Goal: Task Accomplishment & Management: Manage account settings

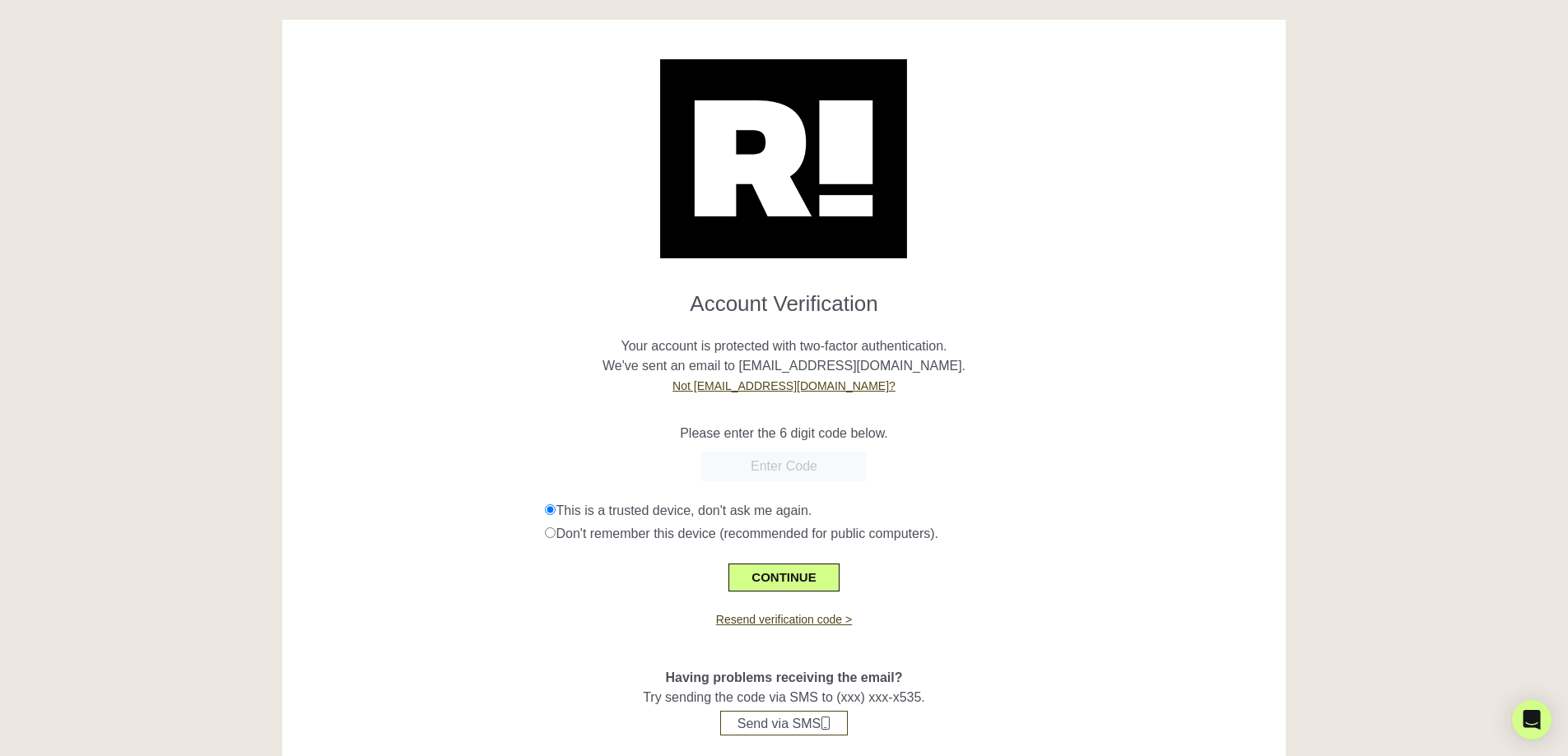
click at [800, 612] on div "Resend verification code >" at bounding box center [785, 610] width 980 height 37
click at [808, 620] on link "Resend verification code >" at bounding box center [784, 620] width 136 height 13
click at [788, 615] on link "Resend verification code >" at bounding box center [784, 620] width 136 height 13
click at [825, 469] on input "text" at bounding box center [783, 466] width 165 height 29
paste input "596745"
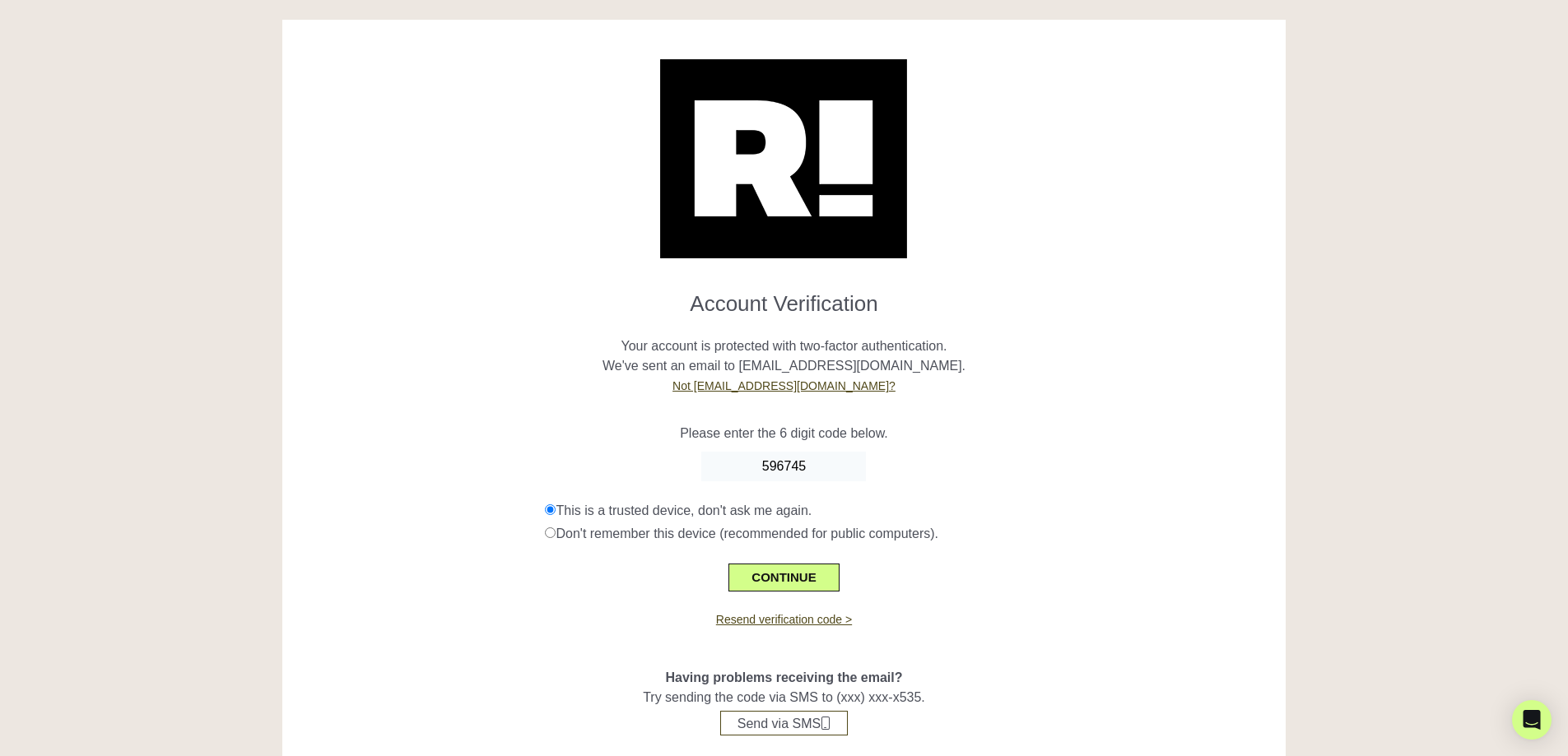
type input "596745"
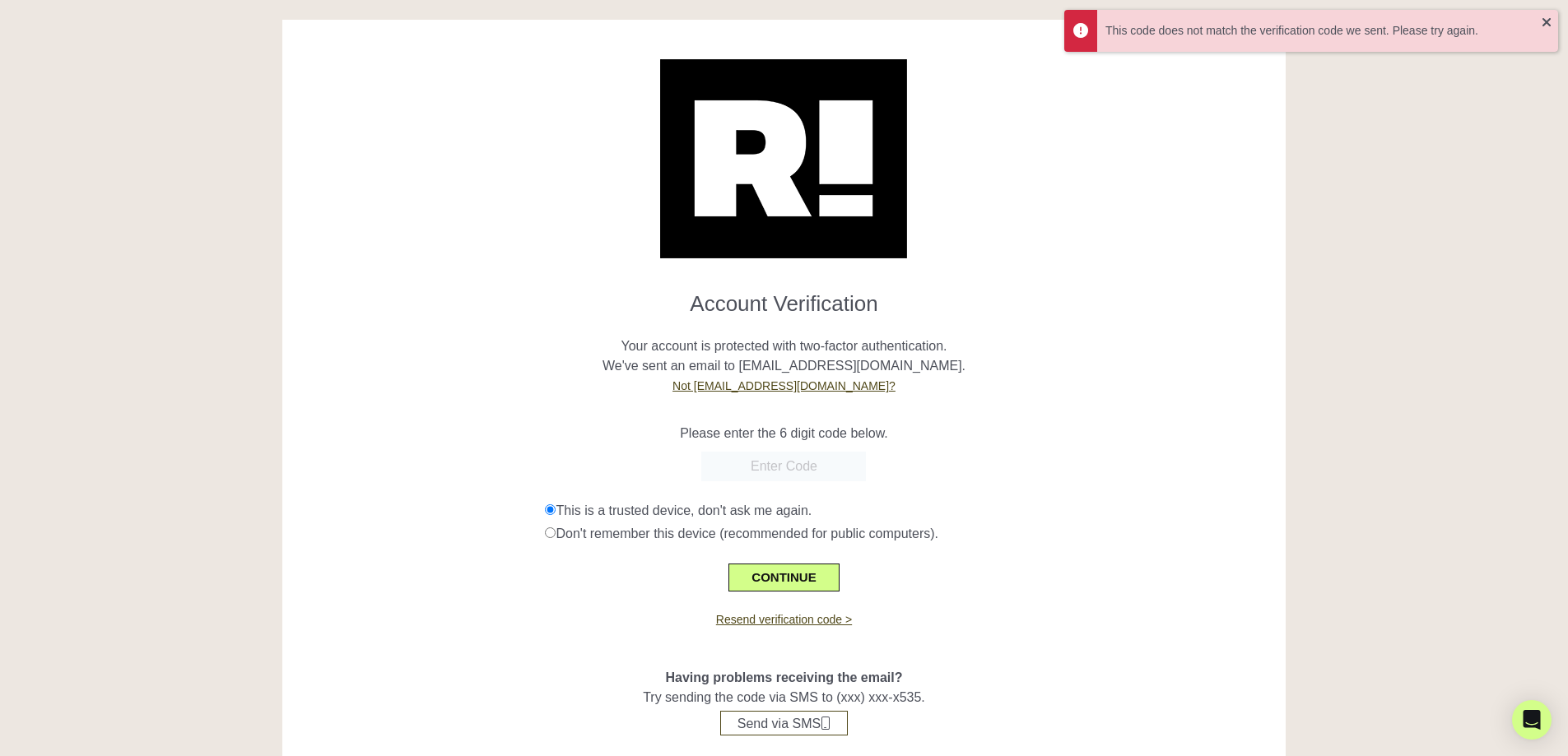
paste input "381191"
type input "381191"
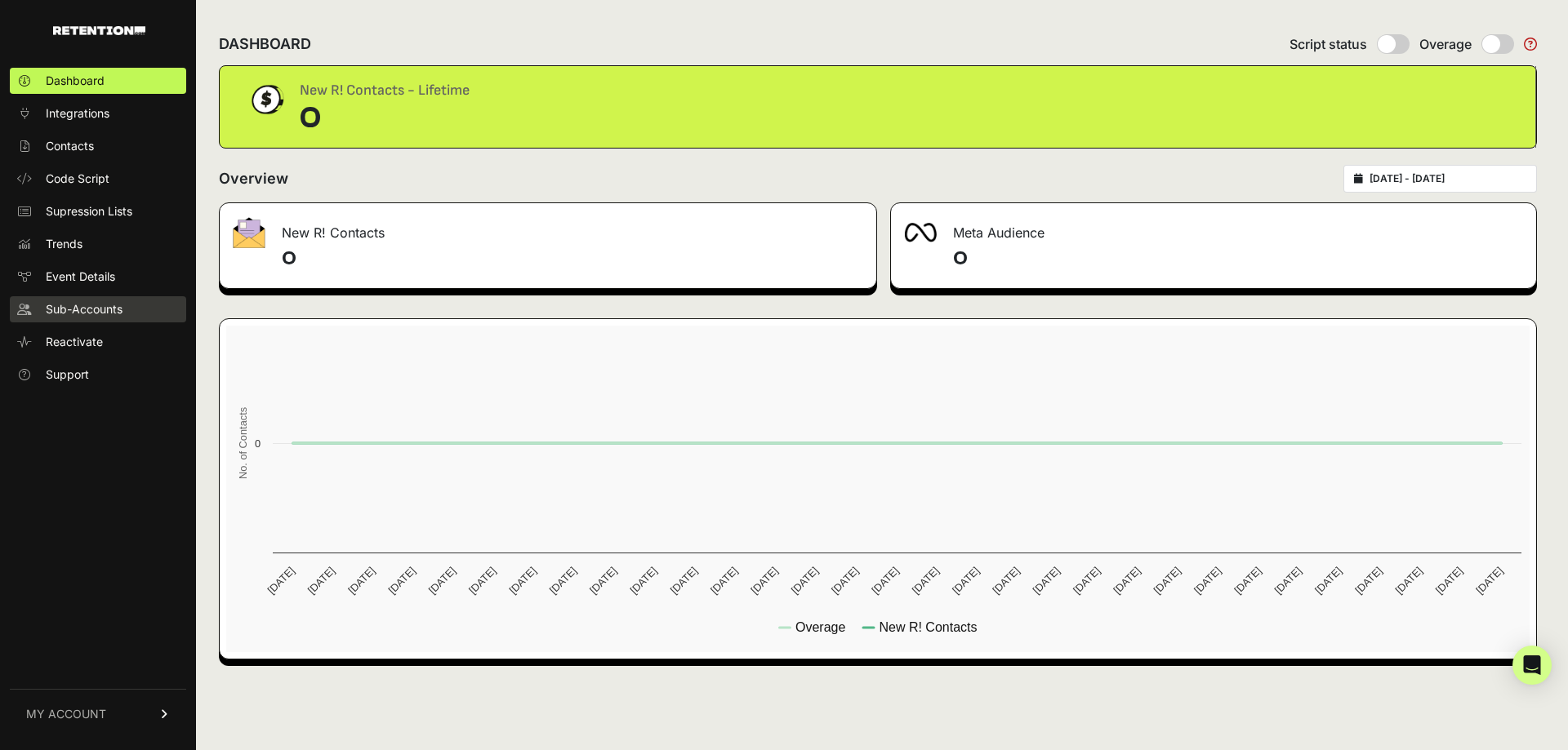
click at [75, 309] on span "Sub-Accounts" at bounding box center [84, 309] width 77 height 17
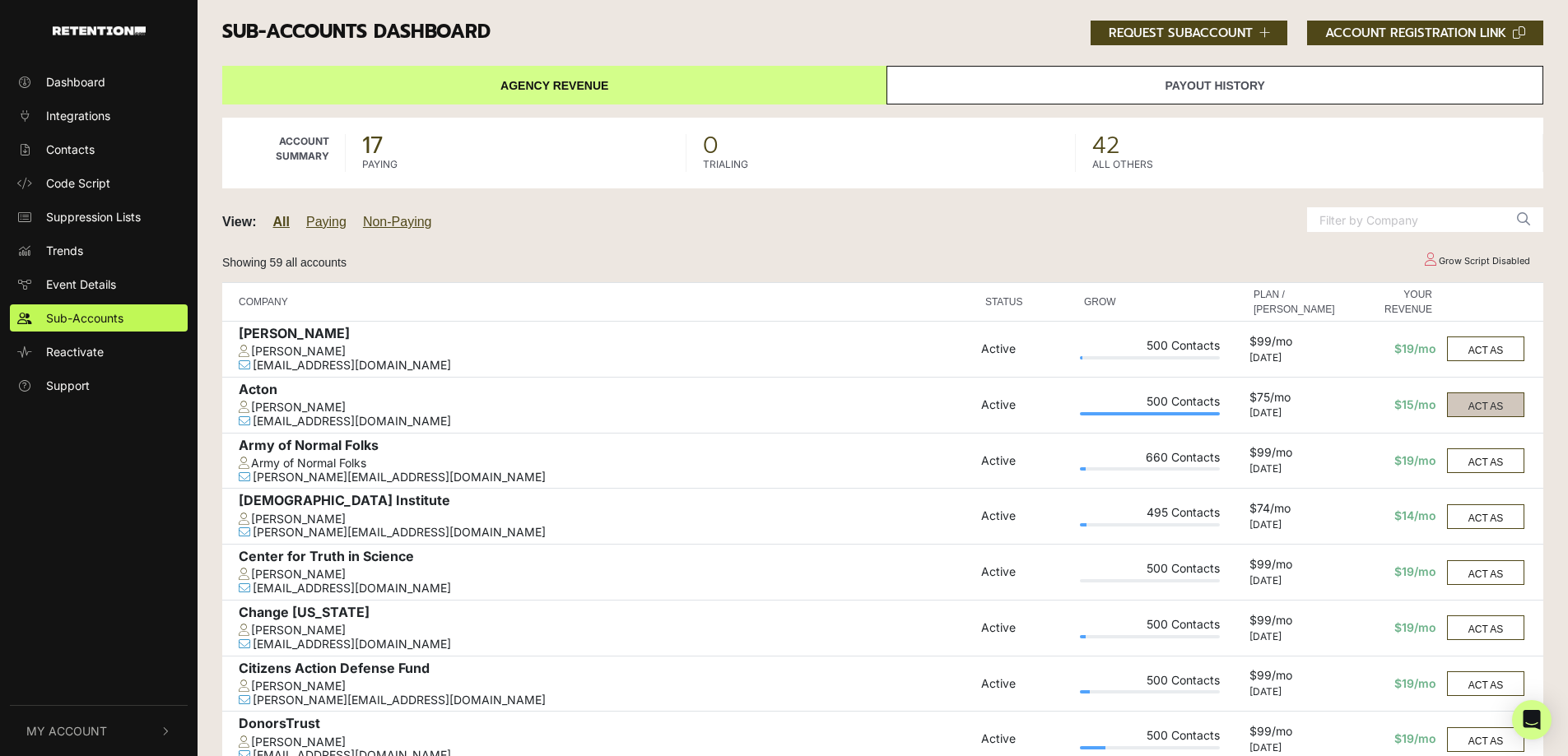
click at [1500, 404] on button "ACT AS" at bounding box center [1485, 405] width 78 height 25
